Goal: Communication & Community: Answer question/provide support

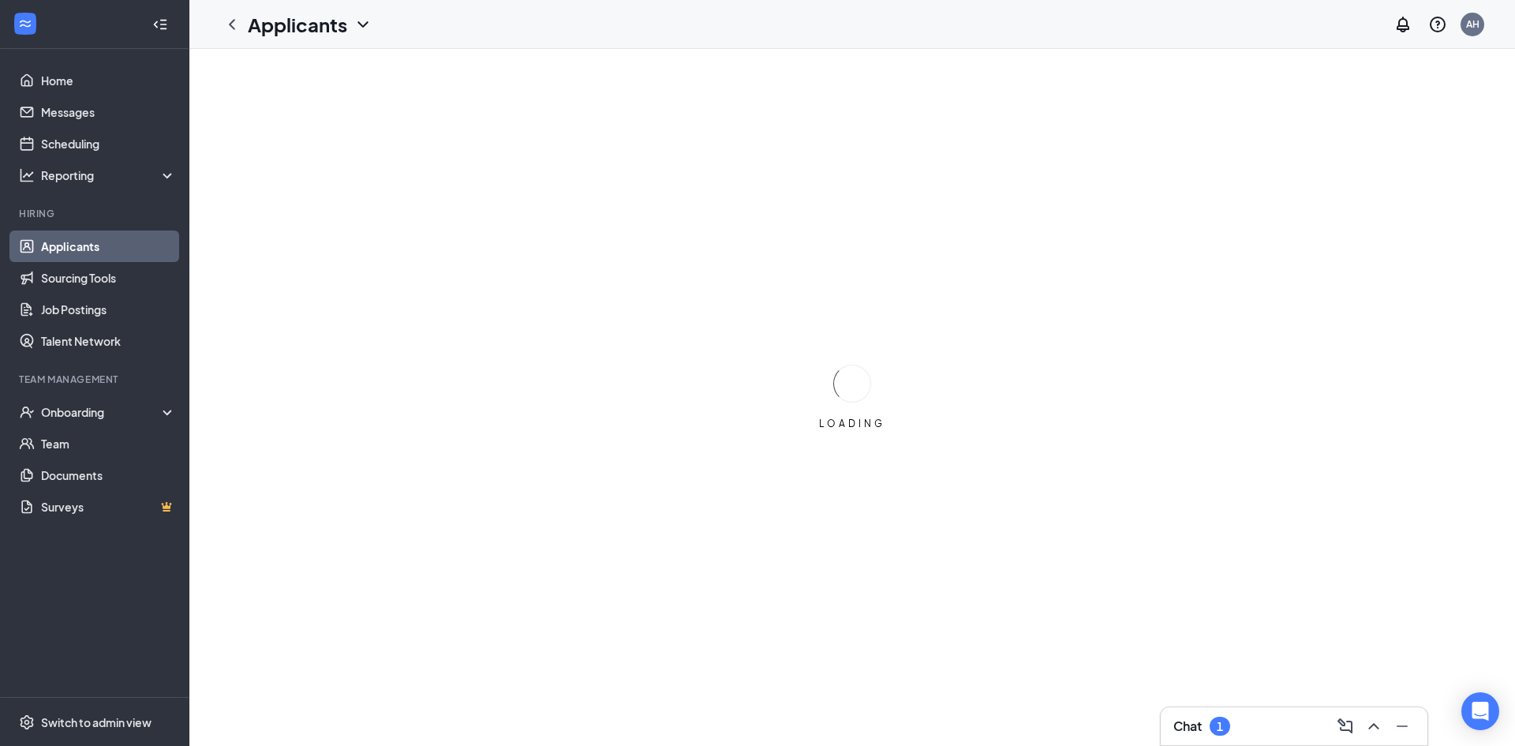
click at [1179, 729] on h3 "Chat" at bounding box center [1188, 725] width 28 height 17
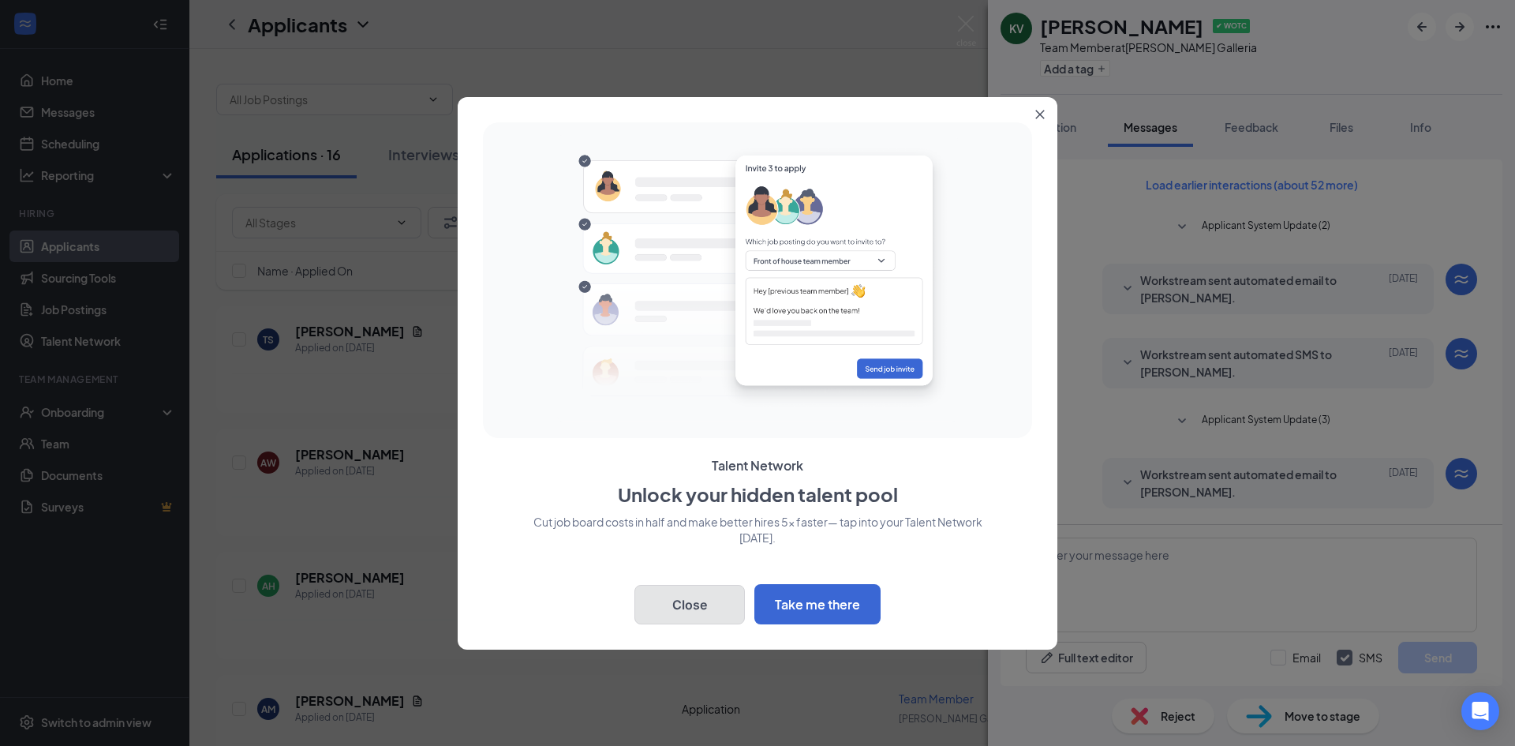
click at [710, 597] on button "Close" at bounding box center [690, 604] width 111 height 39
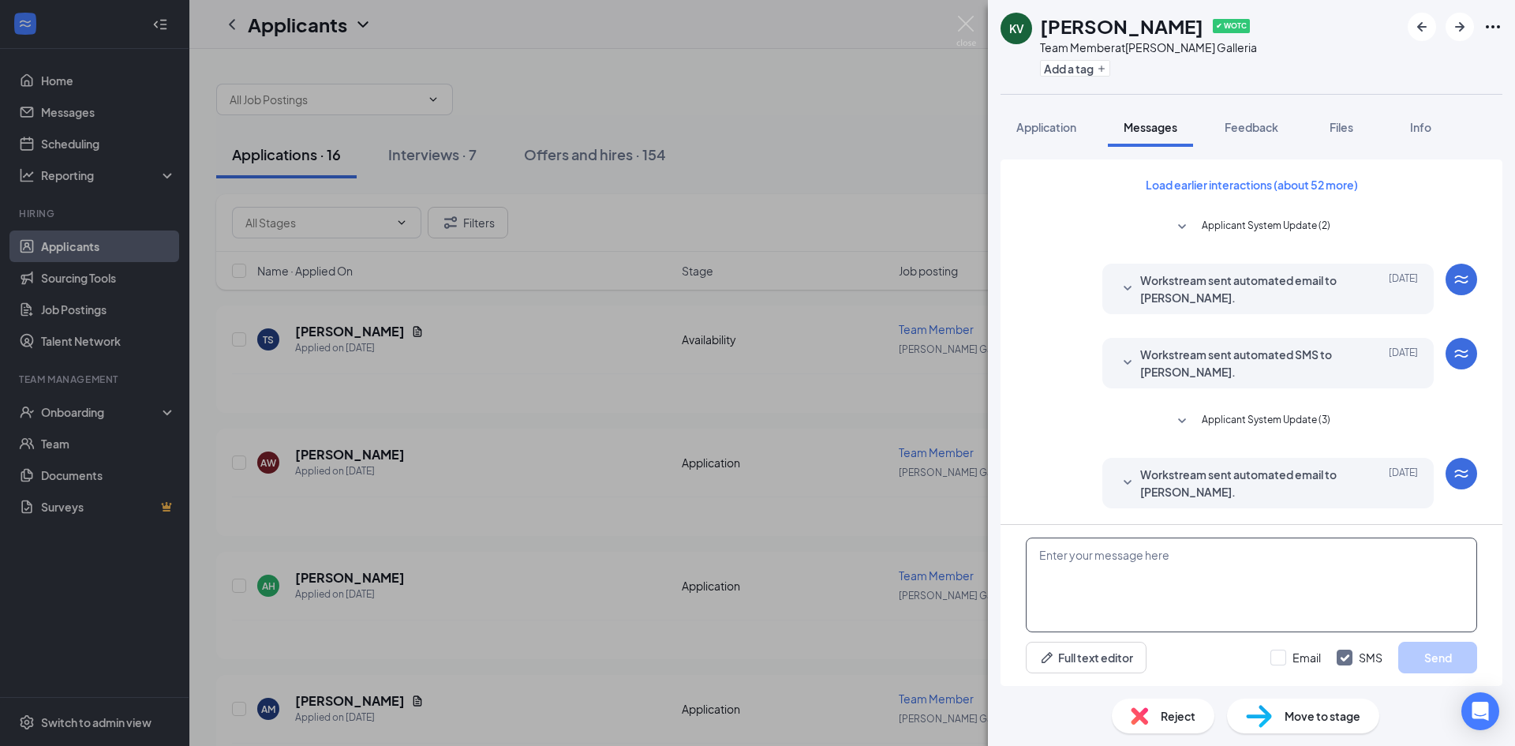
click at [1305, 564] on textarea at bounding box center [1251, 585] width 451 height 95
click at [1237, 420] on span "Applicant System Update (3)" at bounding box center [1266, 421] width 129 height 19
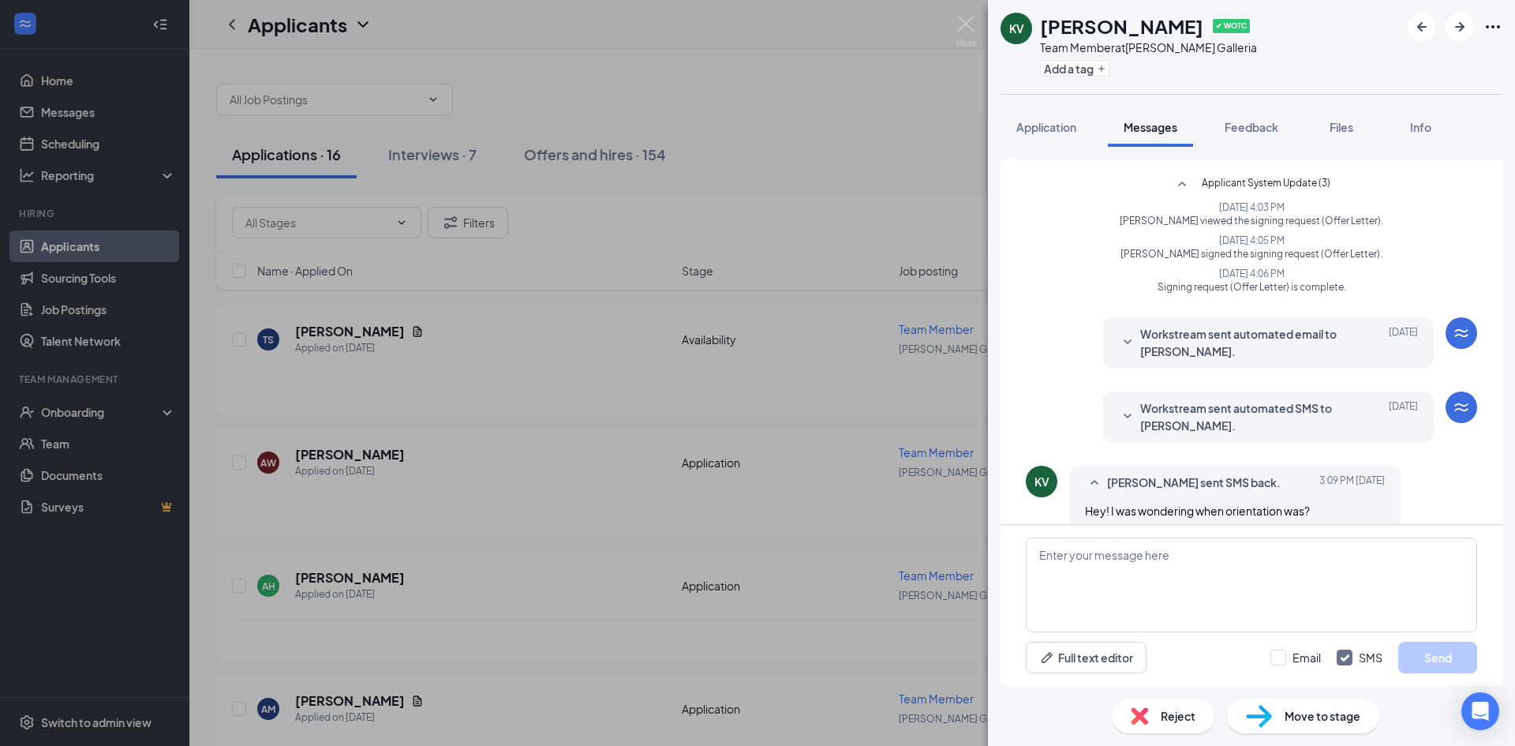
scroll to position [256, 0]
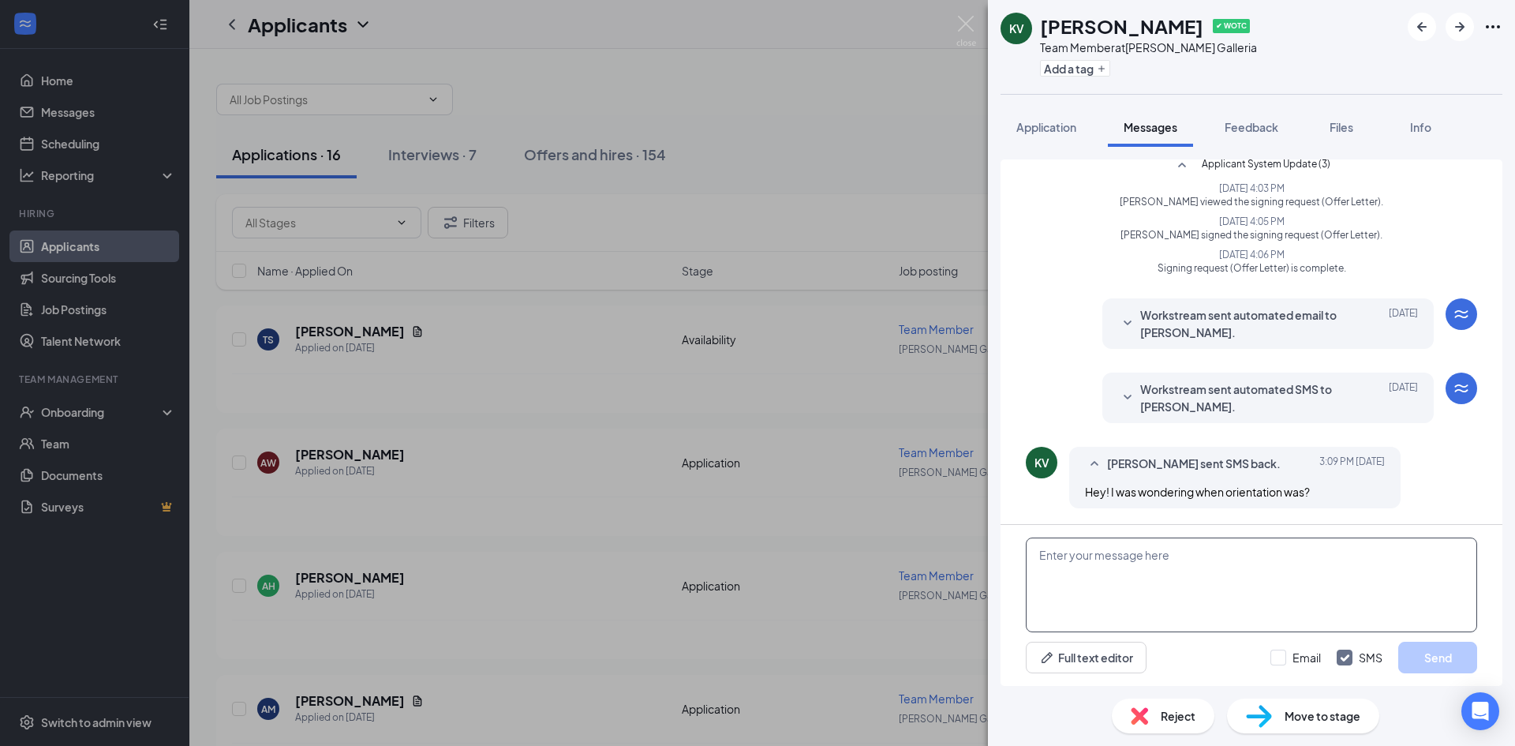
click at [1198, 567] on textarea at bounding box center [1251, 585] width 451 height 95
click at [1280, 583] on textarea "Hey! I have a few more interview this week and I should know by [DATE], but pot…" at bounding box center [1251, 585] width 451 height 95
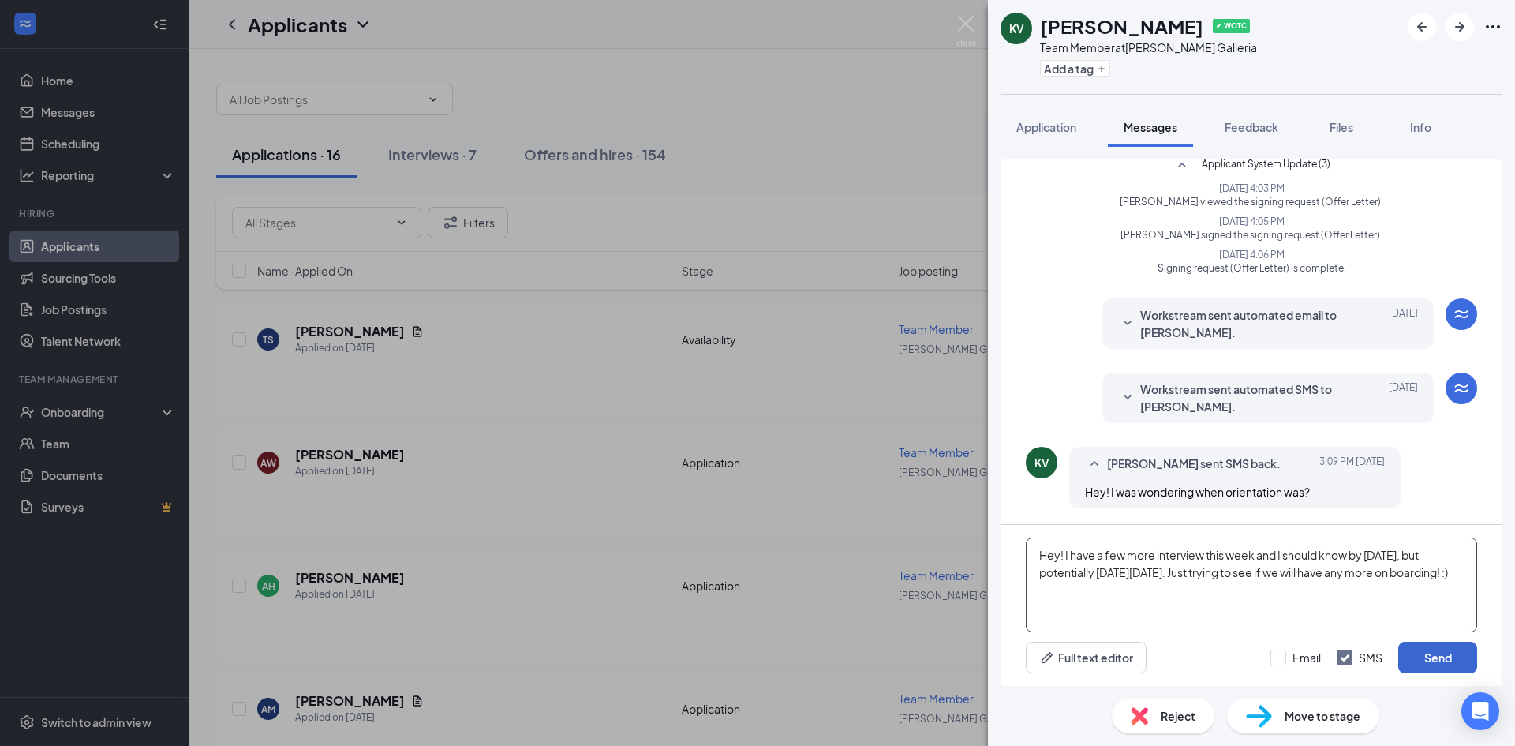
type textarea "Hey! I have a few more interview this week and I should know by [DATE], but pot…"
click at [1463, 650] on button "Send" at bounding box center [1438, 658] width 79 height 32
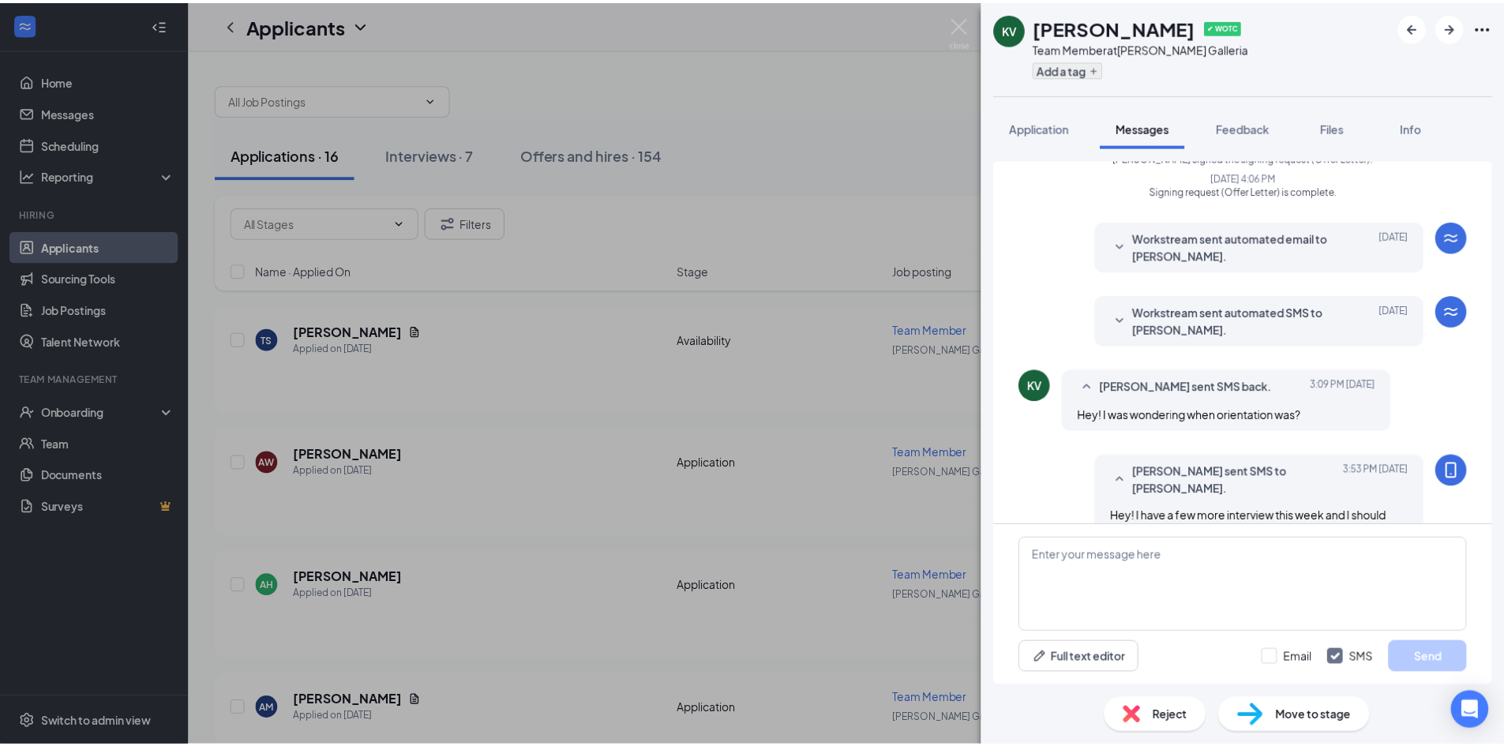
scroll to position [409, 0]
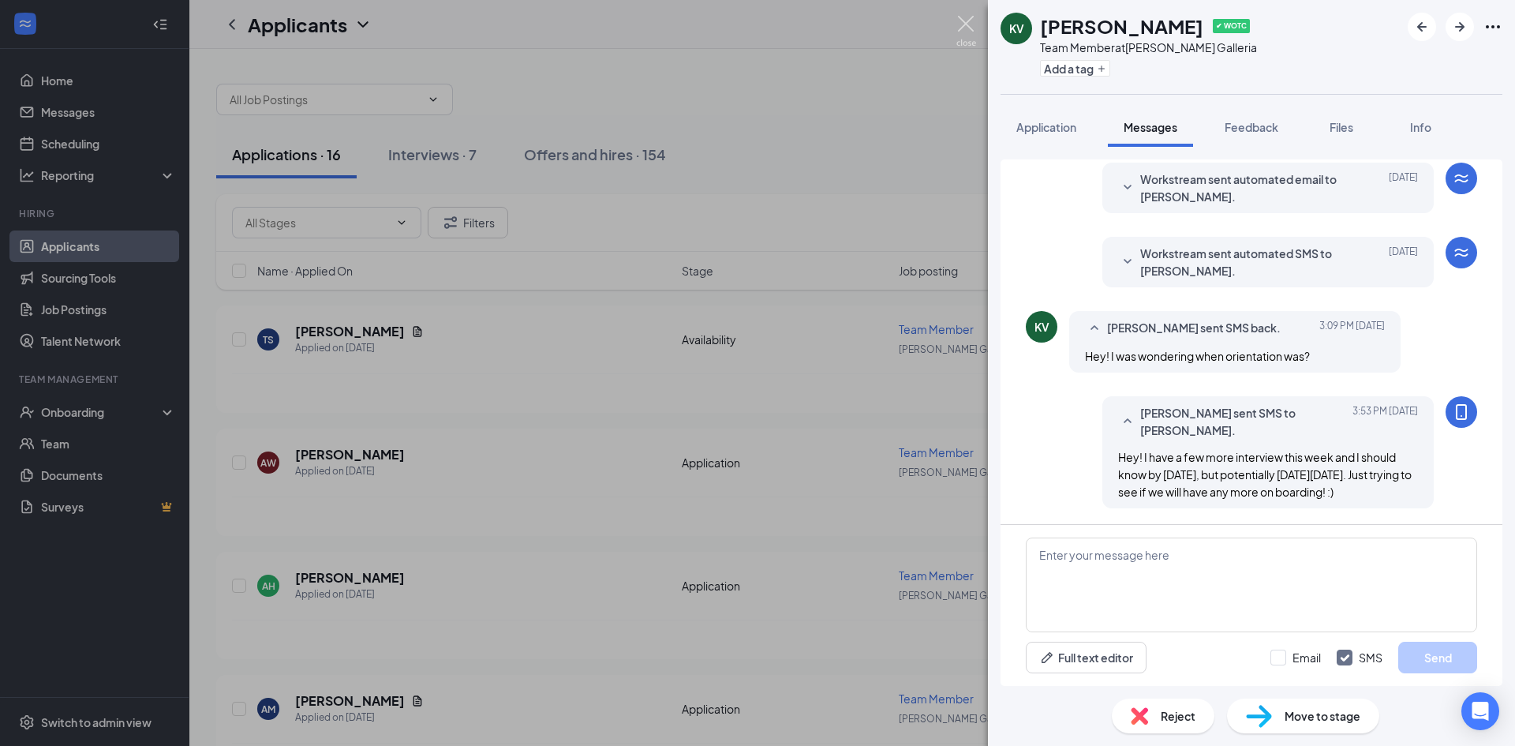
click at [971, 23] on img at bounding box center [967, 31] width 20 height 31
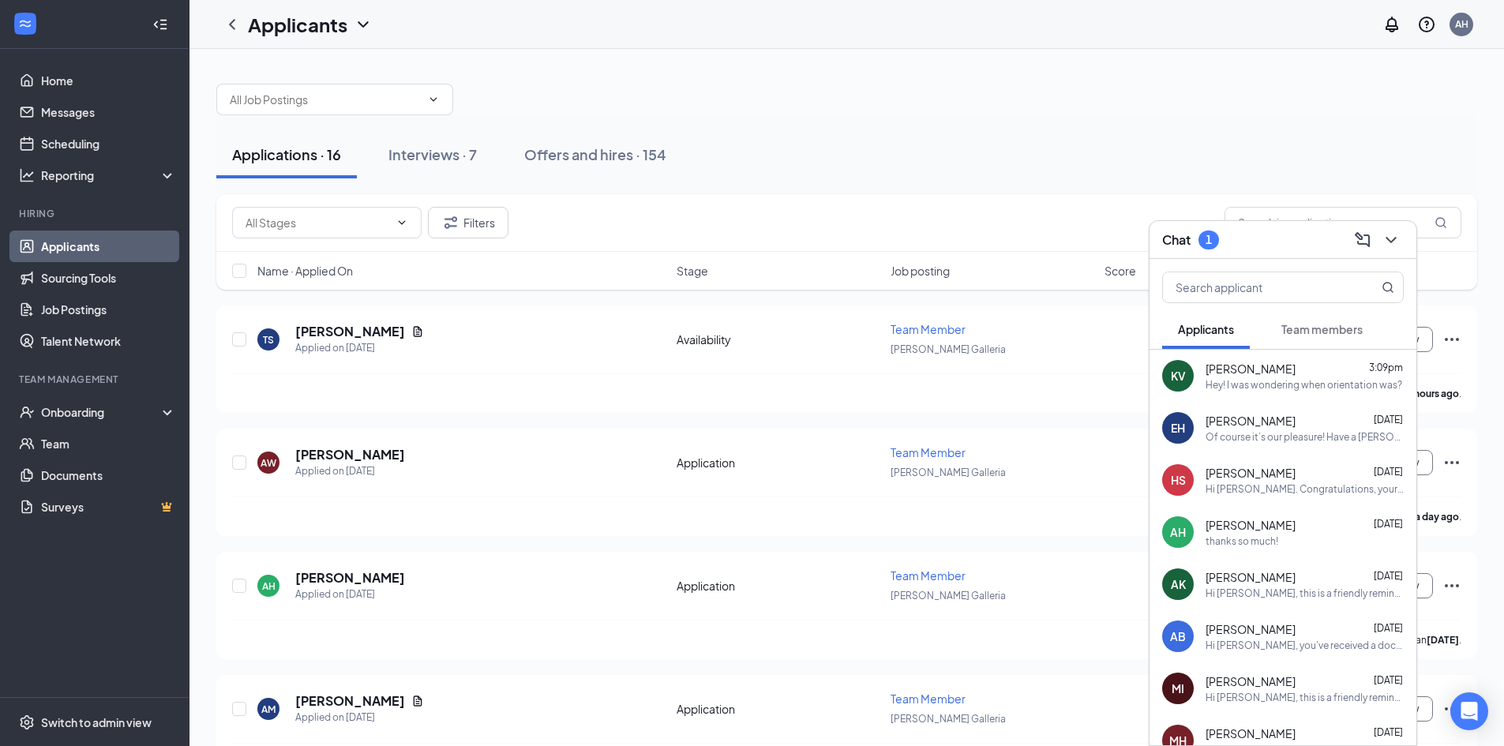
click at [1295, 331] on span "Team members" at bounding box center [1321, 329] width 81 height 14
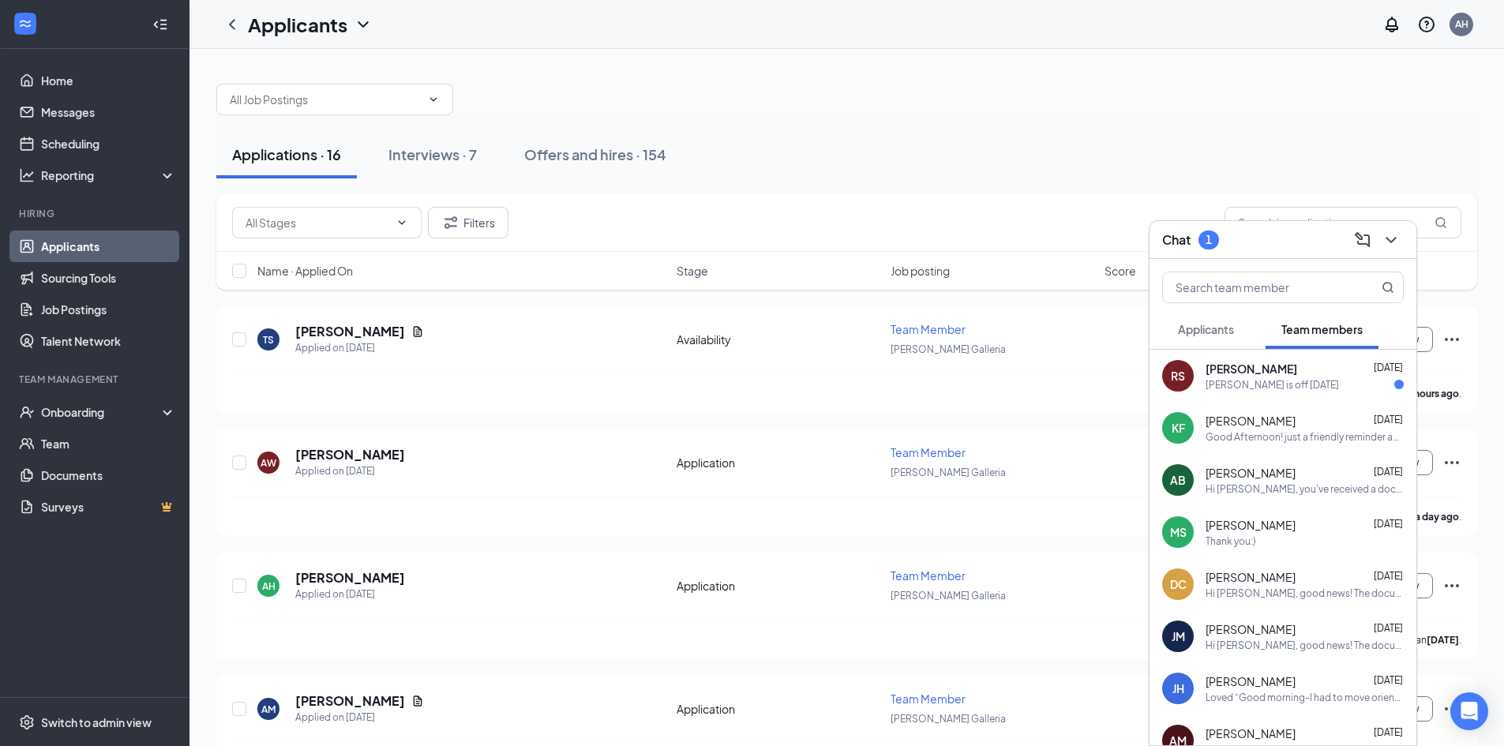
click at [1309, 384] on div "[PERSON_NAME] is off [DATE]" at bounding box center [1304, 384] width 198 height 13
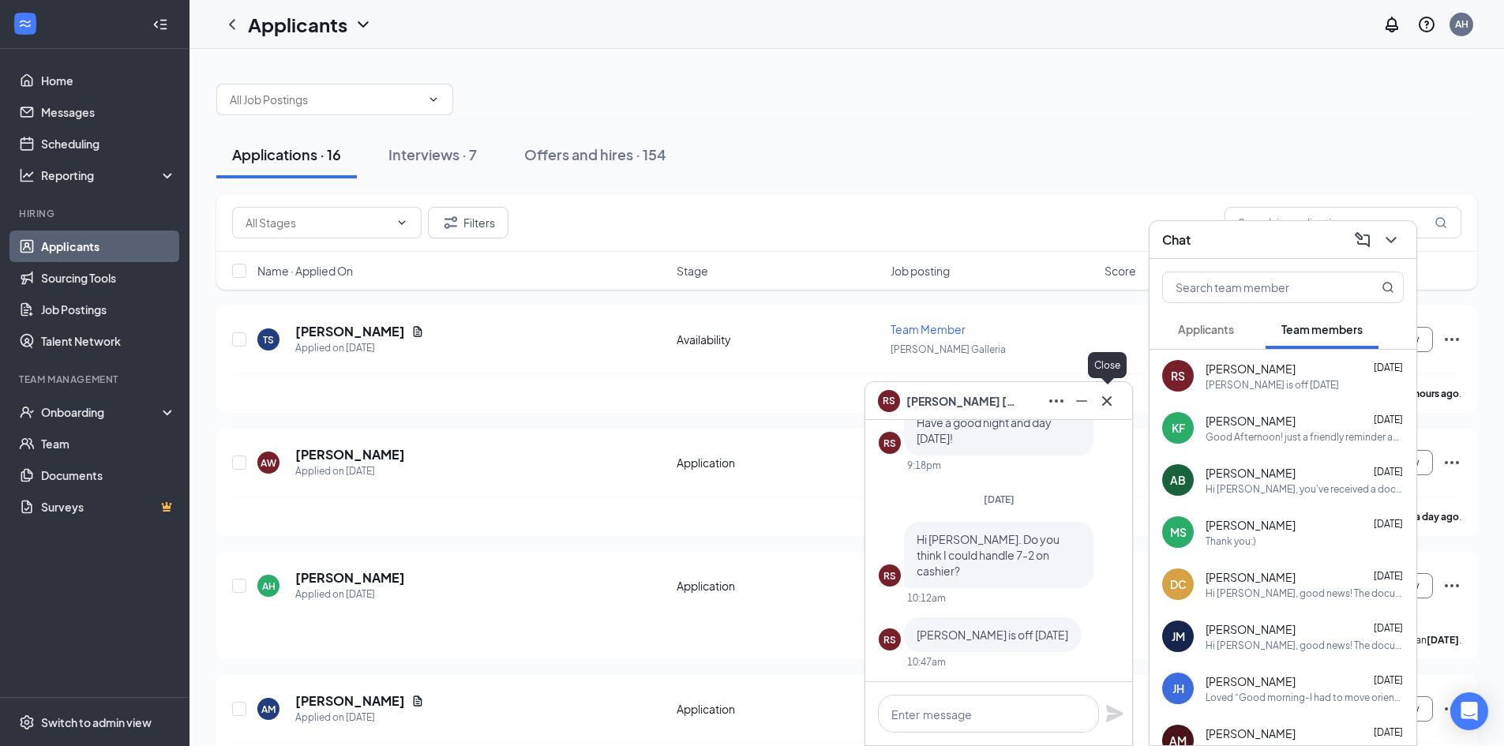
click at [1103, 399] on icon "Cross" at bounding box center [1106, 400] width 19 height 19
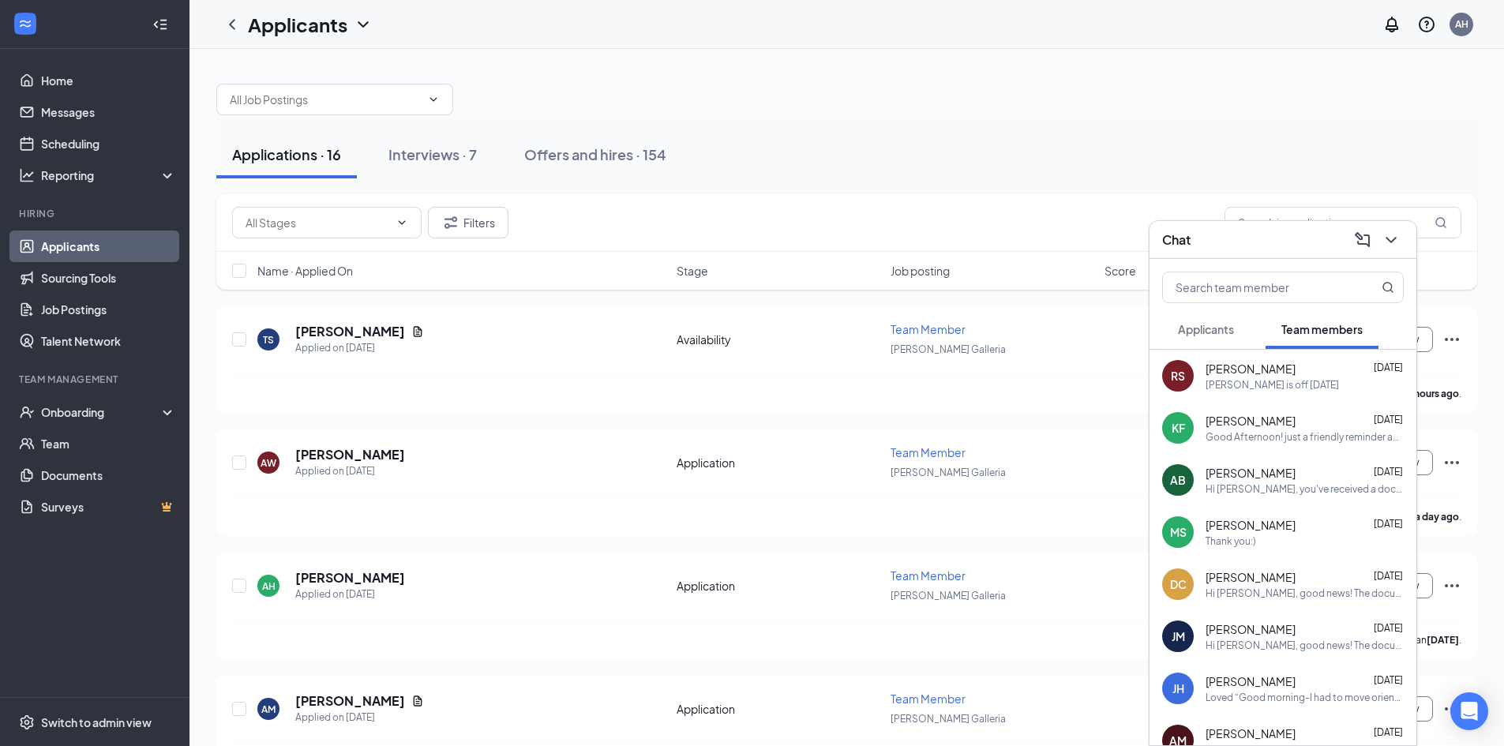
click at [1197, 332] on span "Applicants" at bounding box center [1206, 329] width 56 height 14
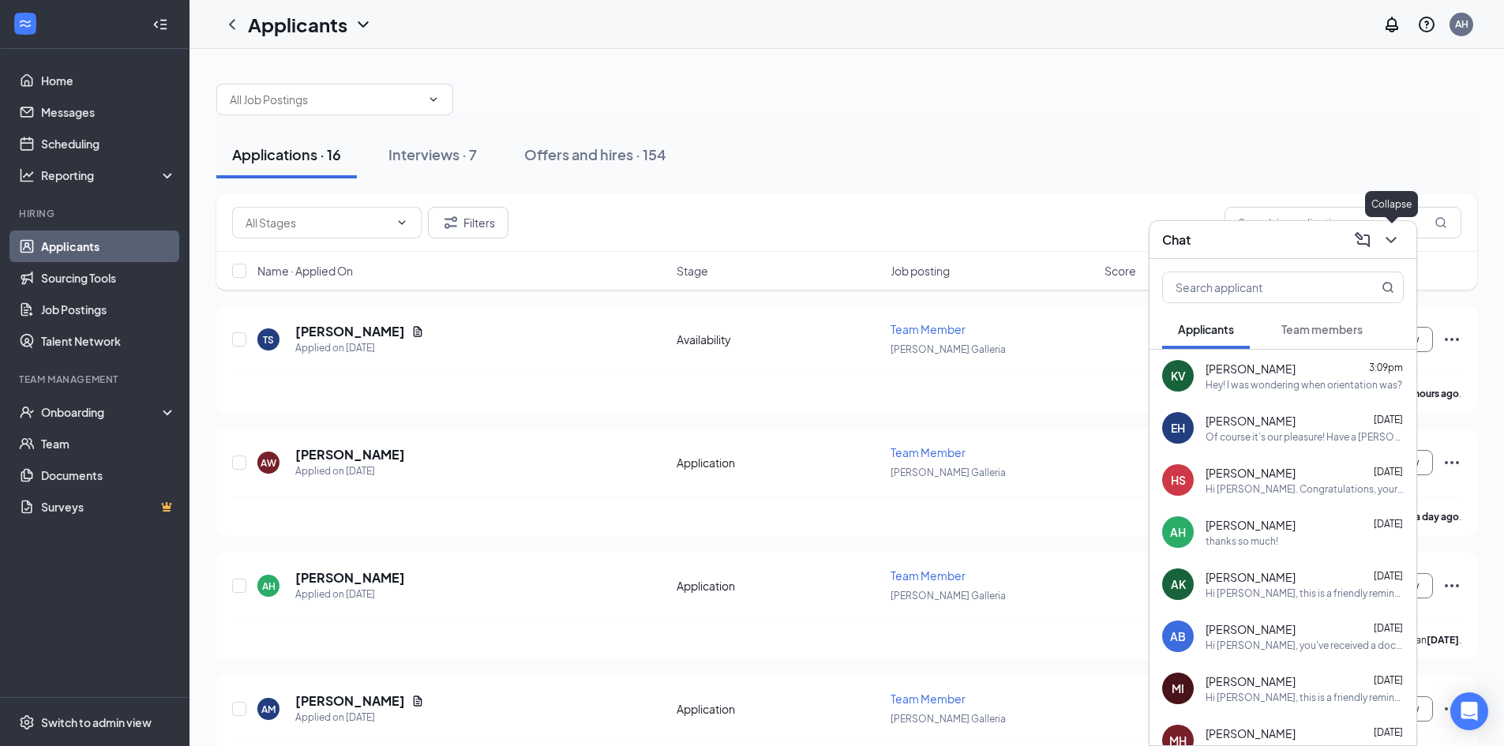
click at [1395, 236] on icon "ChevronDown" at bounding box center [1390, 239] width 19 height 19
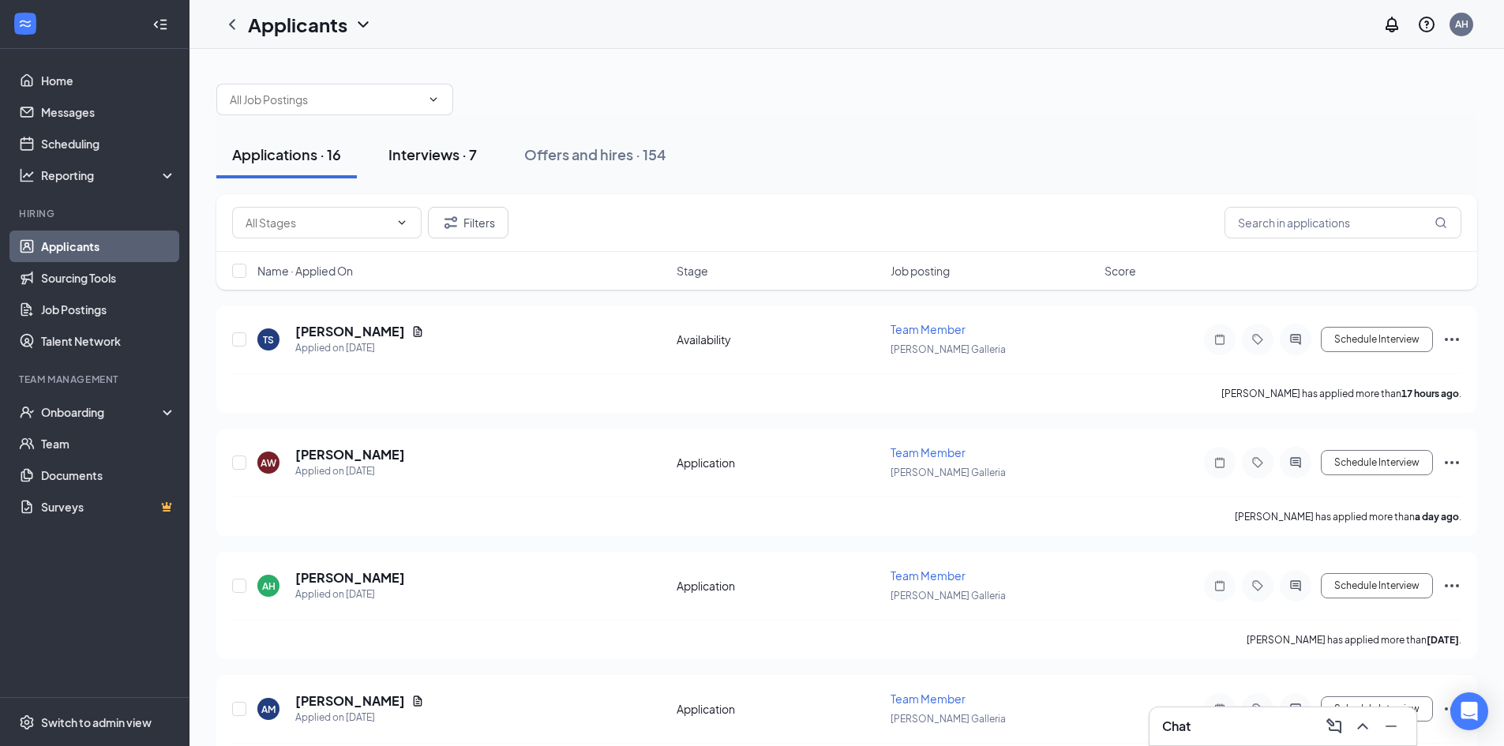
click at [451, 165] on button "Interviews · 7" at bounding box center [433, 154] width 120 height 47
